Goal: Entertainment & Leisure: Consume media (video, audio)

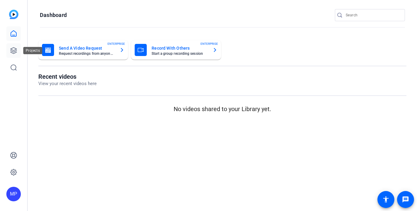
click at [15, 53] on icon at bounding box center [14, 50] width 6 height 6
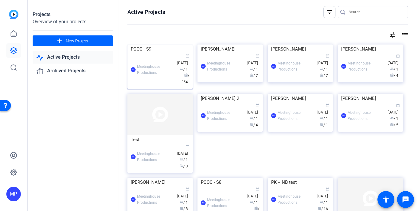
click at [158, 53] on div "PCOC - S9" at bounding box center [160, 48] width 59 height 9
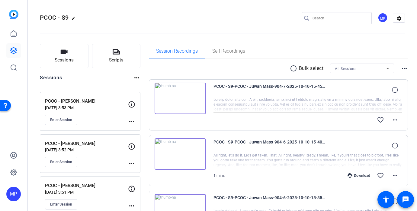
click at [181, 97] on img at bounding box center [180, 97] width 51 height 31
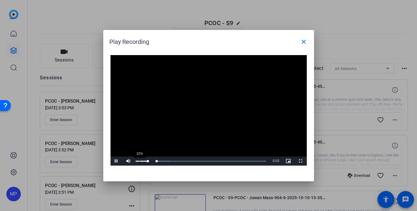
click at [140, 160] on div "32%" at bounding box center [141, 160] width 15 height 9
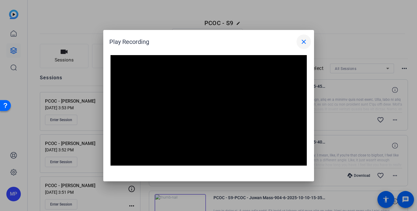
click at [301, 42] on mat-icon "close" at bounding box center [303, 41] width 7 height 7
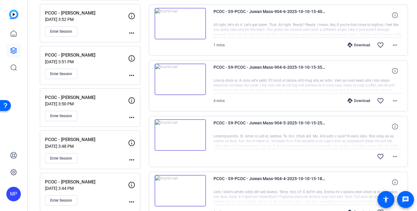
scroll to position [334, 0]
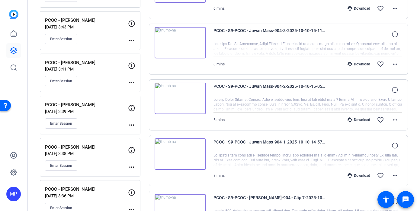
click at [178, 156] on img at bounding box center [180, 153] width 51 height 31
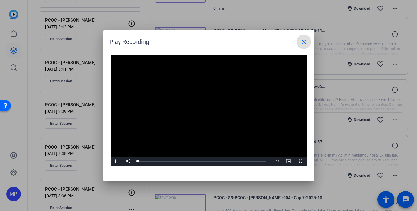
click at [199, 106] on video "Video Player" at bounding box center [209, 110] width 196 height 111
drag, startPoint x: 142, startPoint y: 160, endPoint x: 139, endPoint y: 161, distance: 3.4
click at [139, 161] on div "29%" at bounding box center [141, 160] width 15 height 9
click at [147, 161] on div "Loaded : 100.00% 0:35 0:07" at bounding box center [202, 161] width 128 height 2
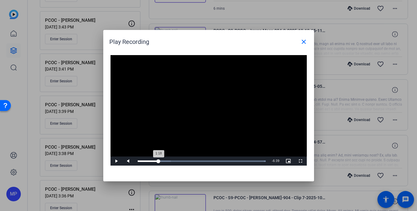
click at [159, 161] on div "Loaded : 100.00% 1:18 1:18" at bounding box center [202, 161] width 128 height 2
click at [301, 44] on mat-icon "close" at bounding box center [303, 41] width 7 height 7
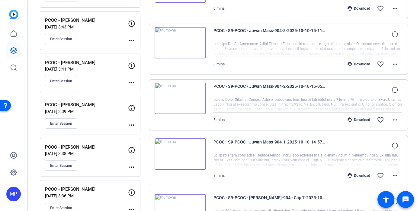
scroll to position [475, 0]
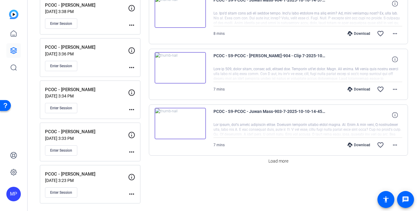
click at [168, 67] on img at bounding box center [180, 67] width 51 height 31
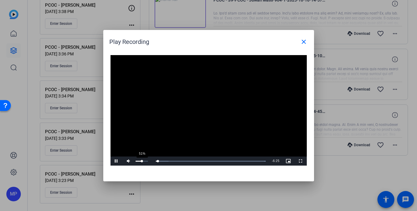
click at [142, 162] on div "51%" at bounding box center [141, 160] width 15 height 9
click at [172, 161] on div "Loaded : 100.00% 1:47 0:17" at bounding box center [202, 161] width 128 height 2
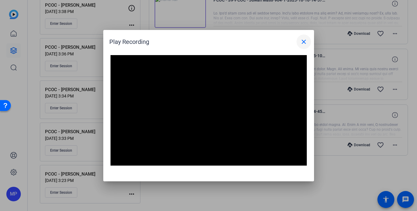
click at [301, 40] on mat-icon "close" at bounding box center [303, 41] width 7 height 7
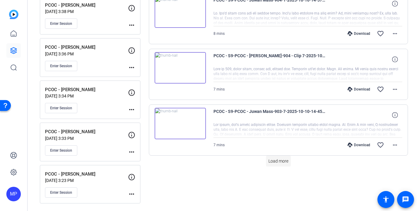
click at [281, 158] on span "Load more" at bounding box center [279, 161] width 20 height 6
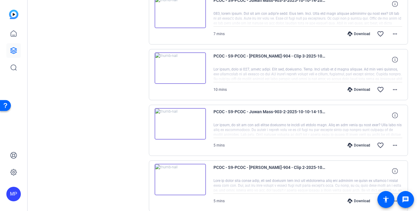
scroll to position [1014, 0]
